Goal: Information Seeking & Learning: Learn about a topic

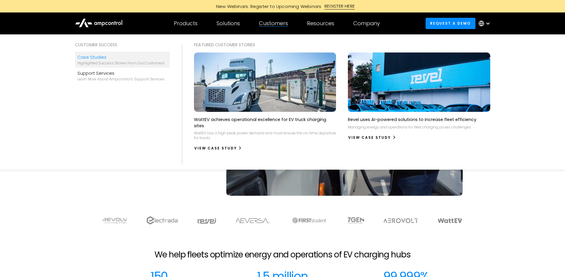
click at [103, 64] on div "Highlighted success stories From Our Customers" at bounding box center [120, 63] width 87 height 5
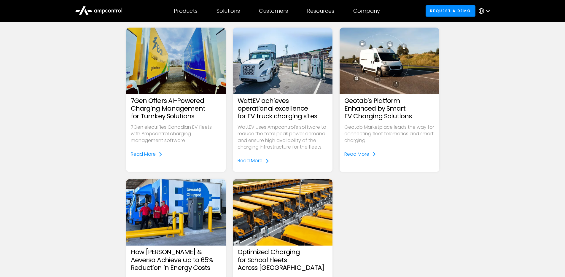
scroll to position [388, 0]
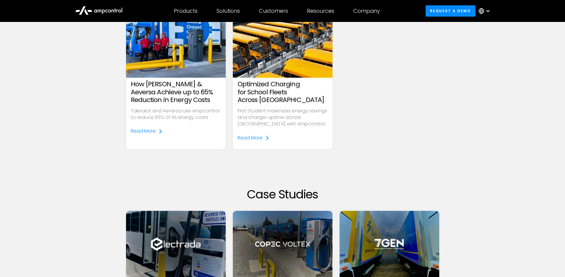
click at [299, 102] on h3 "Optimized Charging for School Fleets Across [GEOGRAPHIC_DATA]" at bounding box center [283, 91] width 90 height 23
click at [260, 136] on div "Read More" at bounding box center [250, 138] width 25 height 7
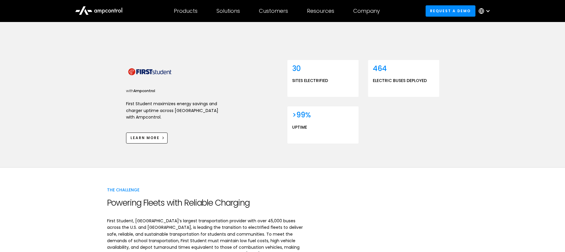
scroll to position [208, 0]
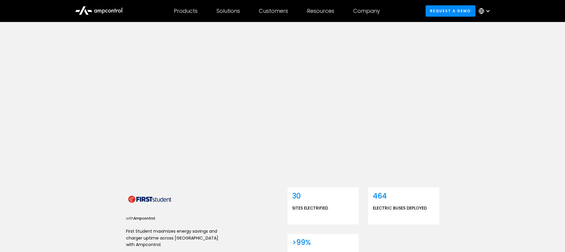
scroll to position [118, 0]
